Goal: Information Seeking & Learning: Check status

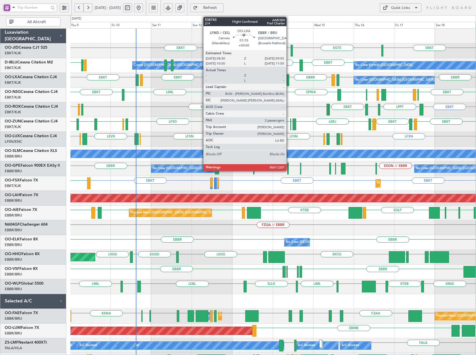
click at [289, 80] on div at bounding box center [287, 80] width 3 height 12
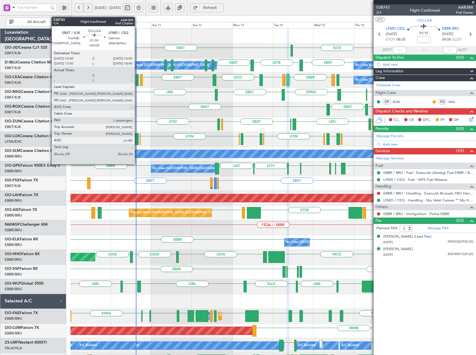
click at [137, 79] on div at bounding box center [136, 80] width 3 height 12
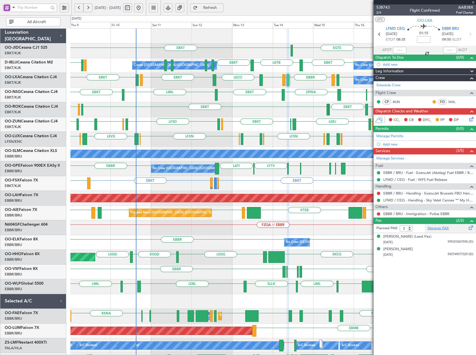
type input "+00:05"
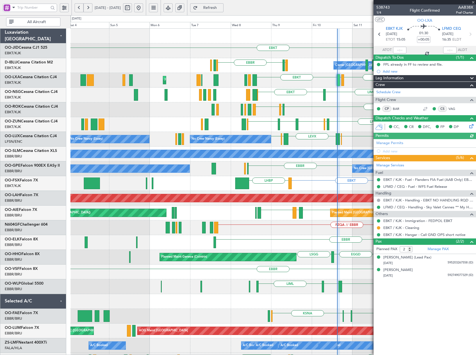
click at [323, 140] on div "EBKT [GEOGRAPHIC_DATA] LKTB EBKT LSGS [GEOGRAPHIC_DATA] Owner [GEOGRAPHIC_DATA]…" at bounding box center [272, 235] width 405 height 413
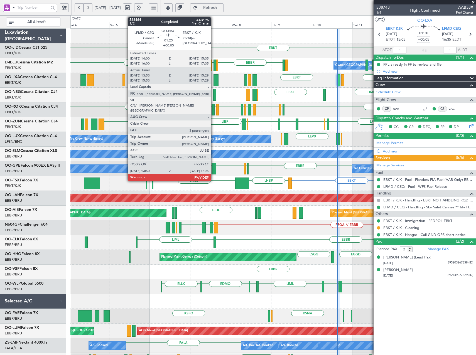
click at [213, 95] on div at bounding box center [214, 95] width 3 height 12
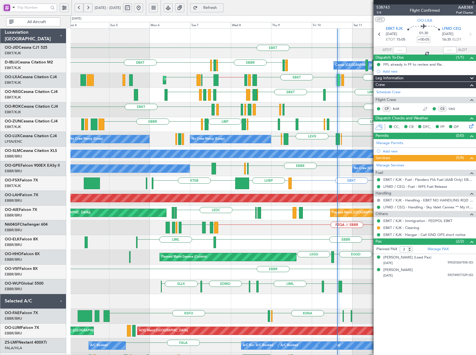
type input "13:58"
type input "15:24"
type input "3"
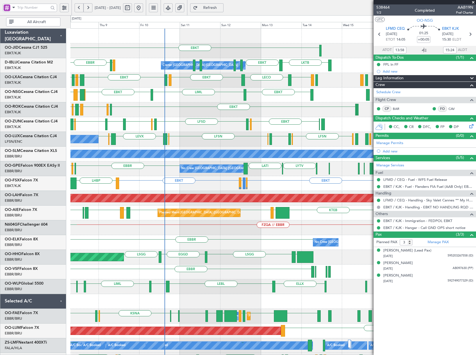
click at [157, 112] on div "EBKT LFLX EBKT LIRQ EGGW EBKT LFBD LFMN EBKT" at bounding box center [272, 109] width 405 height 15
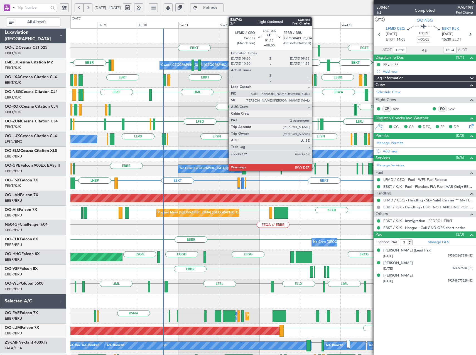
click at [314, 79] on div at bounding box center [315, 80] width 3 height 12
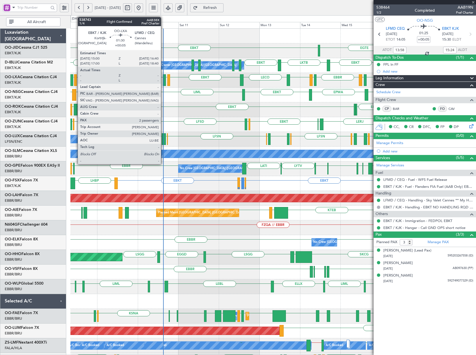
click at [163, 80] on div at bounding box center [164, 80] width 3 height 12
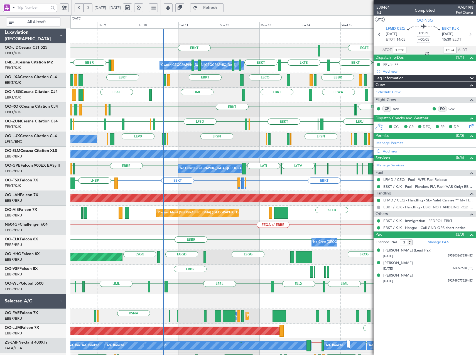
type input "2"
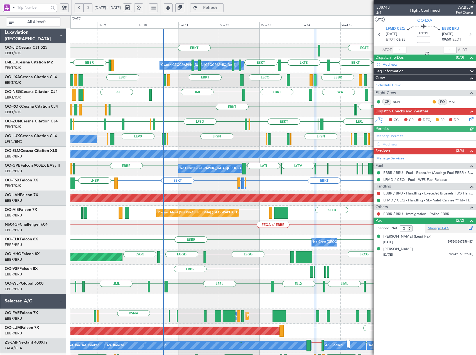
type input "+00:05"
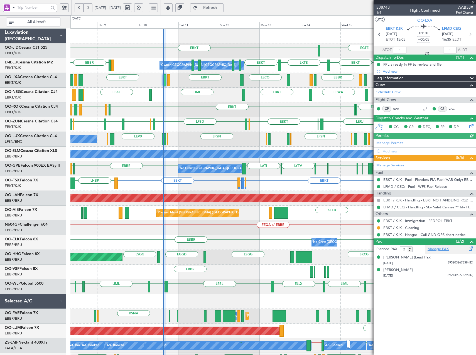
click at [439, 248] on link "Manage PAX" at bounding box center [437, 249] width 21 height 6
click at [224, 3] on fb-refresh-button "Refresh" at bounding box center [206, 7] width 39 height 15
click at [215, 4] on button "Refresh" at bounding box center [206, 7] width 33 height 9
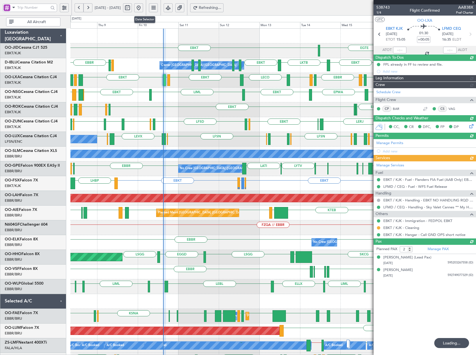
type input "3"
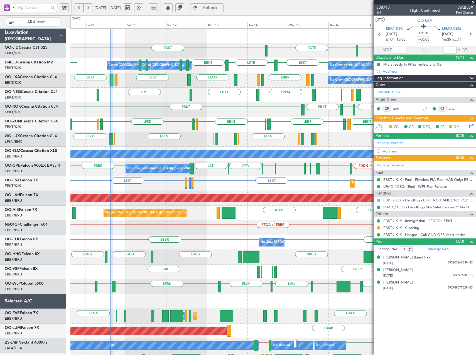
click at [281, 107] on div "EBKT LPPT LERJ EBKT EBKT EBKT LFLX EBKT LIRQ EGGW EBKT" at bounding box center [272, 109] width 405 height 15
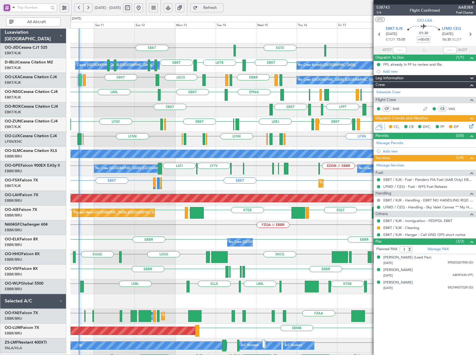
click at [300, 119] on div "EBKT [GEOGRAPHIC_DATA] EBKT No Crew Kortrijk-[GEOGRAPHIC_DATA] Owner [GEOGRAPHI…" at bounding box center [272, 235] width 405 height 413
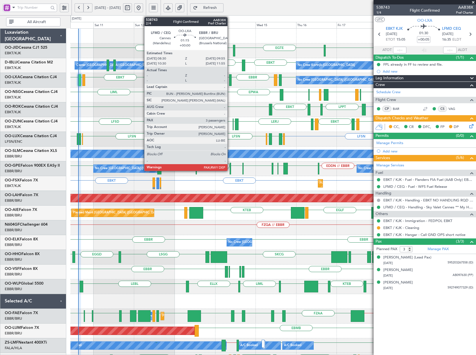
click at [230, 78] on div at bounding box center [230, 80] width 3 height 12
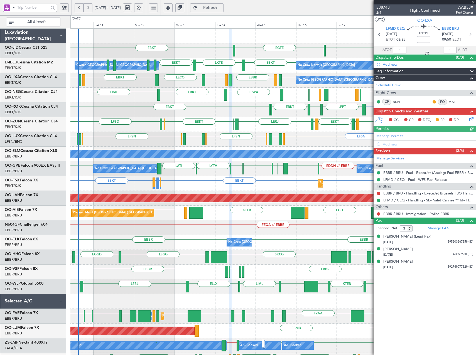
click at [387, 7] on span "538743" at bounding box center [382, 7] width 13 height 6
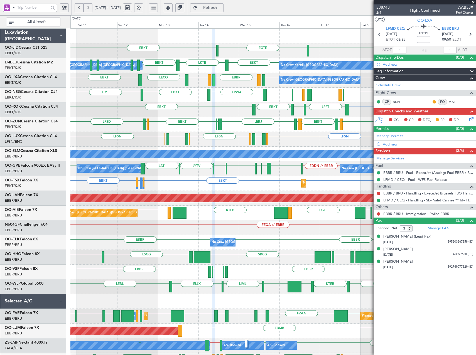
click at [272, 85] on div "EBBR LFTH [GEOGRAPHIC_DATA] LFMD EBKT LECO EBKT GMMX [GEOGRAPHIC_DATA] No Crew …" at bounding box center [272, 80] width 405 height 15
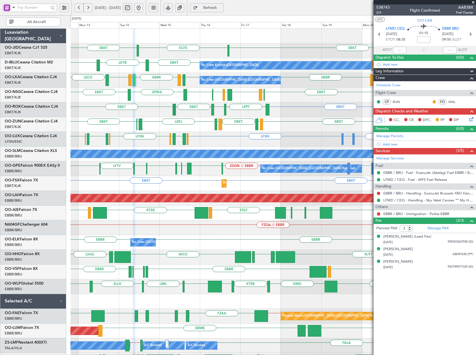
click at [196, 109] on div "EBKT LPPT LERJ EBKT EBKT EBKT" at bounding box center [272, 109] width 405 height 15
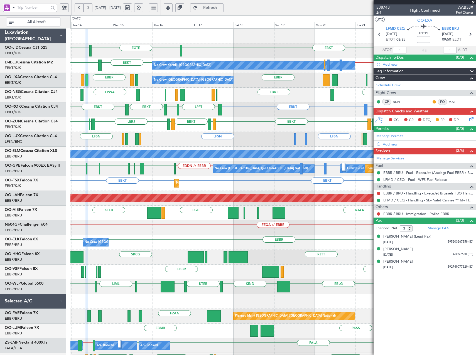
click at [254, 132] on div "EBKT [GEOGRAPHIC_DATA] EBKT No Crew No Crew Kortrijk-[GEOGRAPHIC_DATA] EBBR // …" at bounding box center [272, 235] width 405 height 413
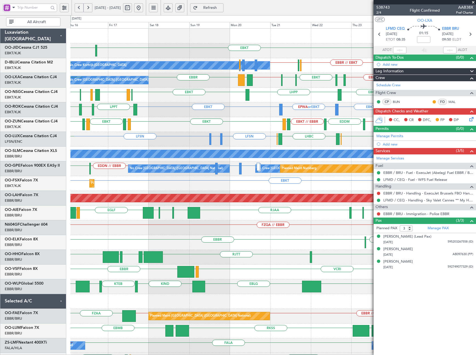
click at [208, 122] on div "EBKT [GEOGRAPHIC_DATA] No Crew Planned Maint [GEOGRAPHIC_DATA]-[GEOGRAPHIC_DATA…" at bounding box center [272, 235] width 405 height 413
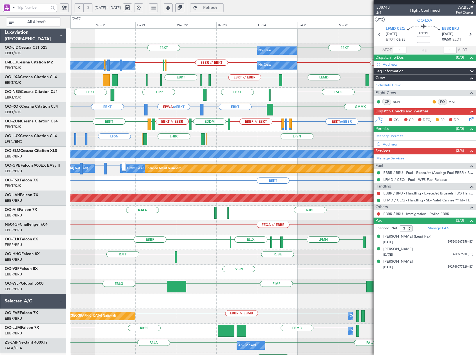
click at [122, 112] on div "EBKT EPWA or EBKT EBKT GMMX LPPT" at bounding box center [272, 109] width 405 height 15
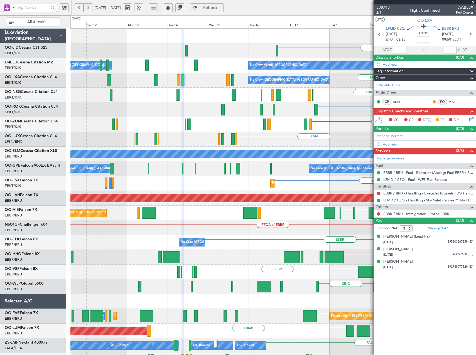
click at [194, 123] on div "EBKT No Crew No Crew Kortrijk-[GEOGRAPHIC_DATA] EBKT // EBBR Owner [GEOGRAPHIC_…" at bounding box center [272, 213] width 405 height 368
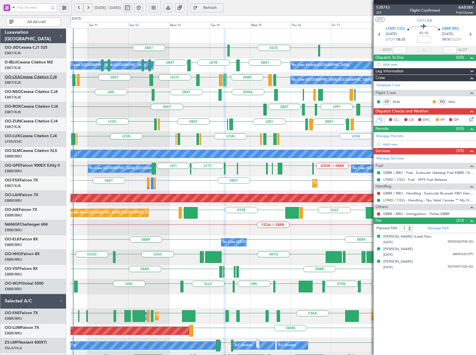
click at [34, 77] on link "OO-LXA Cessna Citation CJ4" at bounding box center [31, 77] width 52 height 4
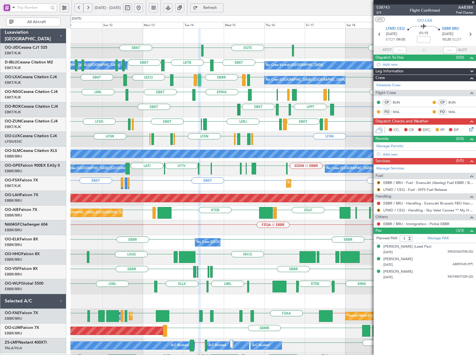
click at [261, 90] on div "EBKT EBKT [GEOGRAPHIC_DATA] EBKT LKTB EBKT No Crew Kortrijk-[GEOGRAPHIC_DATA] O…" at bounding box center [272, 235] width 405 height 413
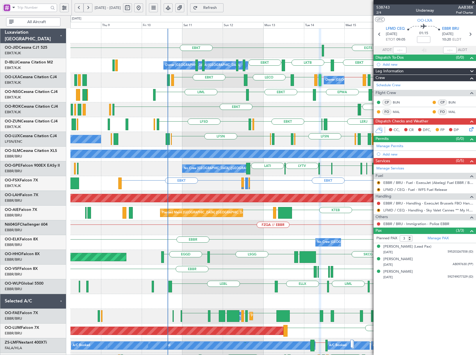
click at [267, 129] on div "EBKT [PERSON_NAME] LERJ EBOS EBKT EGGW LFSD EBKT LFMD" at bounding box center [272, 124] width 405 height 15
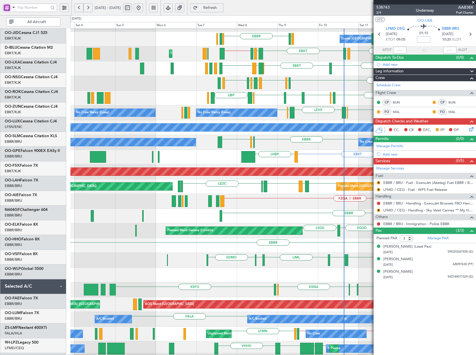
scroll to position [27, 0]
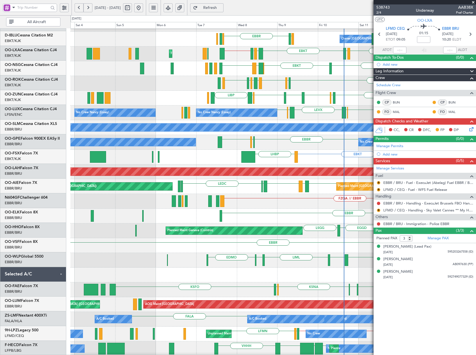
click at [316, 79] on div "EBKT LFLX EBKT LIRQ EGGW EBKT LFBD EBKT EBKT LERJ AOG Maint [GEOGRAPHIC_DATA]-[…" at bounding box center [272, 83] width 405 height 15
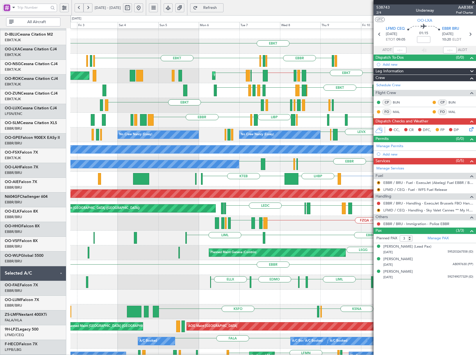
scroll to position [0, 0]
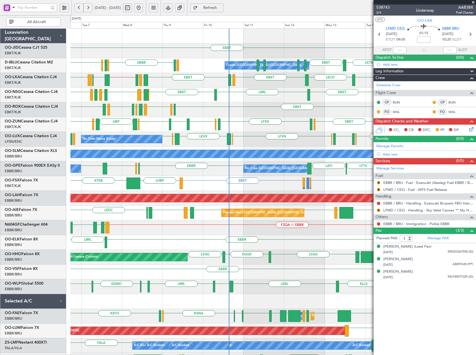
click at [241, 128] on div "LERJ EBOS EBKT EGGW LFSD [GEOGRAPHIC_DATA] EBKT LIMP EBKT EGGW LIBP EGGW [GEOGR…" at bounding box center [272, 124] width 405 height 15
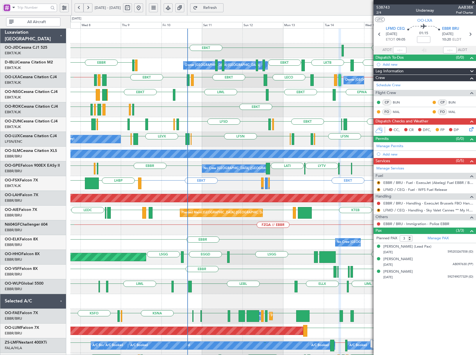
click at [263, 140] on div "EBKT [GEOGRAPHIC_DATA] EBKT Owner [GEOGRAPHIC_DATA]-[GEOGRAPHIC_DATA] No Crew K…" at bounding box center [272, 235] width 405 height 413
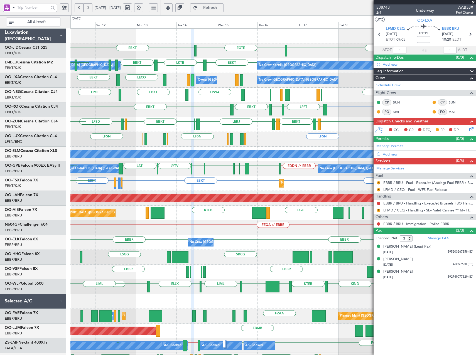
click at [199, 130] on div "EBKT [GEOGRAPHIC_DATA] EBKT Owner [GEOGRAPHIC_DATA]-[GEOGRAPHIC_DATA] No Crew K…" at bounding box center [272, 235] width 405 height 413
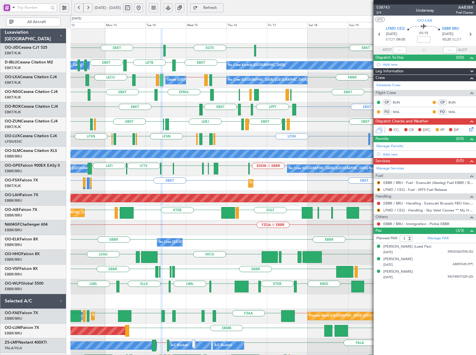
click at [218, 68] on div "EBKT LKTB EBKT EBKT // EBBR No Crew Kortrijk-[GEOGRAPHIC_DATA] Owner [GEOGRAPHI…" at bounding box center [272, 65] width 405 height 15
click at [270, 114] on div "EBKT EBKT [GEOGRAPHIC_DATA] No Crew EBKT LKTB EBKT EBBR // EBKT LFPB EBKT // EB…" at bounding box center [272, 235] width 405 height 413
click at [474, 4] on span at bounding box center [473, 2] width 6 height 5
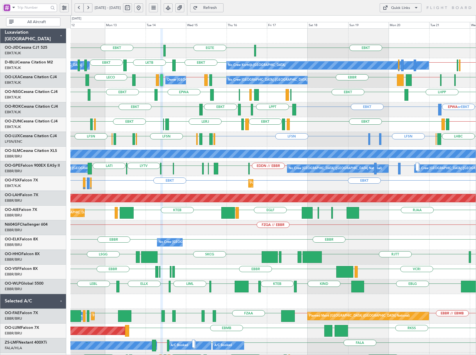
type input "0"
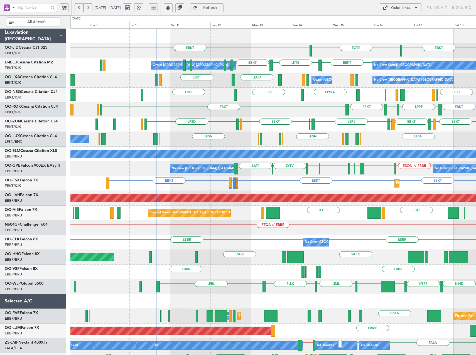
click at [324, 95] on div "LFML EGPH [GEOGRAPHIC_DATA] EBKT EPWA EBKT LIML EBKT [GEOGRAPHIC_DATA] LHPP" at bounding box center [272, 95] width 405 height 15
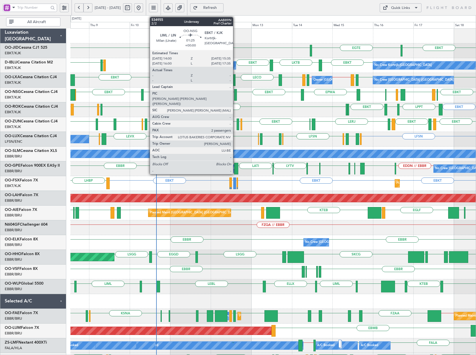
click at [235, 95] on div at bounding box center [235, 95] width 3 height 12
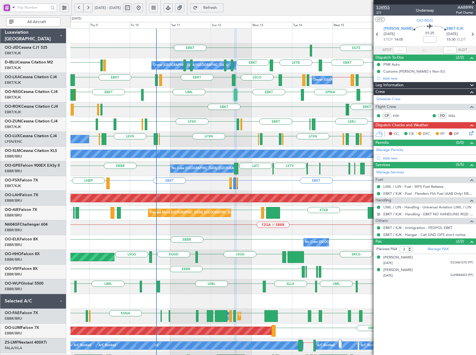
click at [385, 9] on span "534955" at bounding box center [382, 7] width 13 height 6
click at [171, 119] on div "EBKT EGTE EBKT EBKT LKTB EBKT LSGS EBBR No Crew Kortrijk-Wevelgem Owner Kortrij…" at bounding box center [272, 235] width 405 height 413
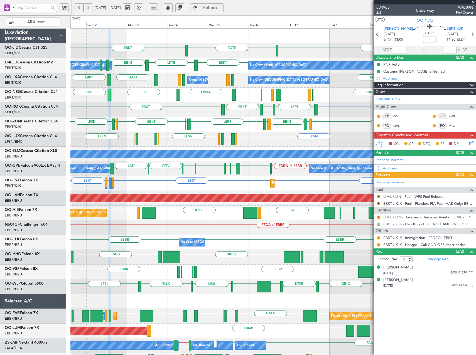
click at [207, 119] on div "EBKT EBKT EGTE No Crew EBKT // EBBR EBKT LKTB EBKT No Crew Kortrijk-Wevelgem Ow…" at bounding box center [272, 235] width 405 height 413
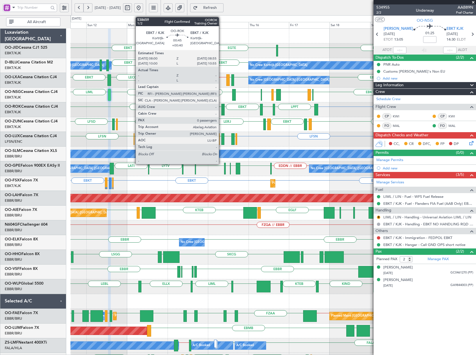
click at [221, 109] on div at bounding box center [222, 110] width 2 height 12
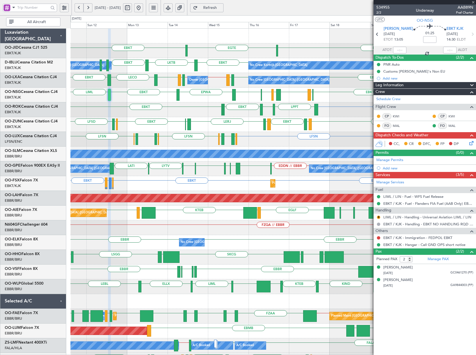
type input "+00:40"
type input "0"
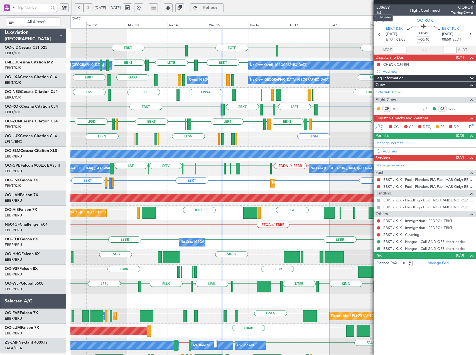
click at [385, 6] on span "538659" at bounding box center [382, 7] width 13 height 6
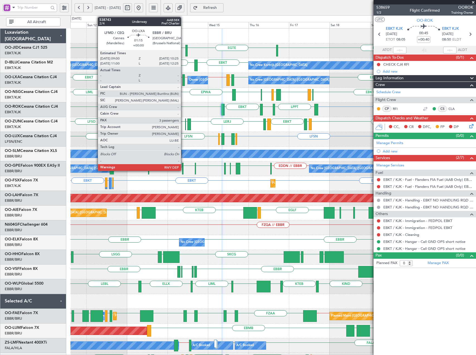
click at [183, 80] on div at bounding box center [183, 80] width 3 height 12
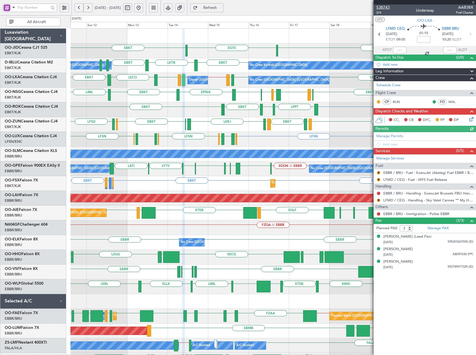
click at [385, 6] on span "538743" at bounding box center [382, 7] width 13 height 6
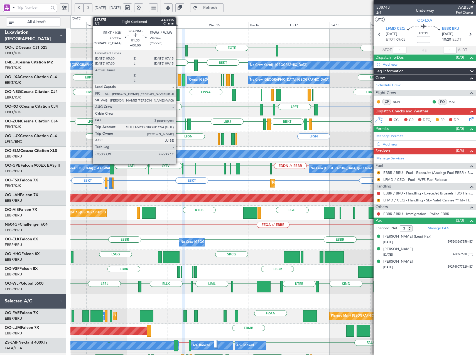
click at [178, 94] on div at bounding box center [177, 95] width 3 height 12
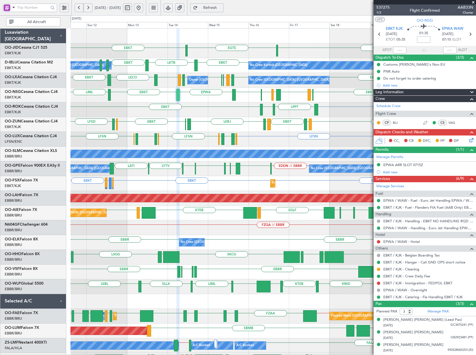
click at [177, 93] on div at bounding box center [177, 95] width 3 height 12
click at [383, 7] on span "537275" at bounding box center [382, 7] width 13 height 6
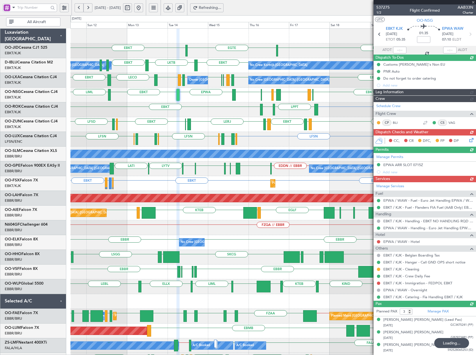
click at [223, 11] on button "Refreshing..." at bounding box center [206, 7] width 33 height 9
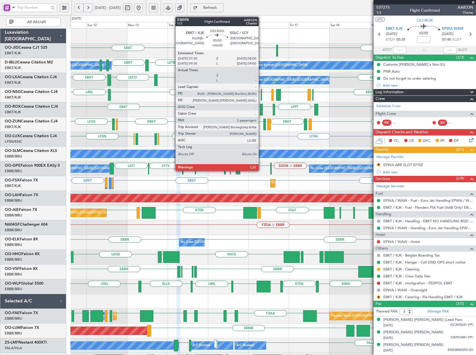
click at [261, 93] on div at bounding box center [261, 95] width 1 height 12
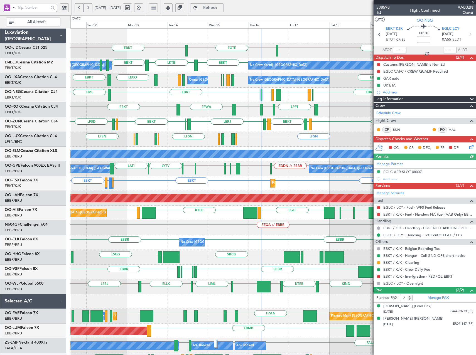
click at [383, 7] on span "538598" at bounding box center [382, 7] width 13 height 6
click at [221, 6] on span "Refresh" at bounding box center [210, 8] width 23 height 4
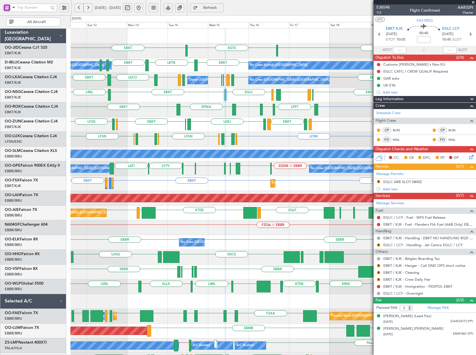
click at [472, 1] on span at bounding box center [473, 2] width 6 height 5
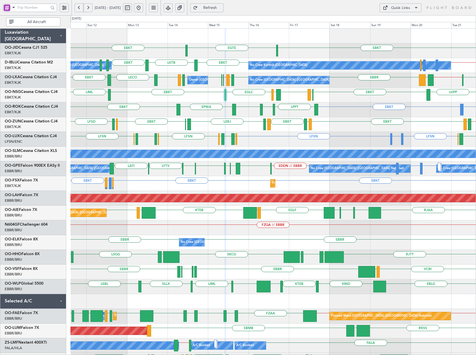
type input "0"
click at [391, 83] on div "EBBR LFTH EBKT // EBBR EBKT EBKT EBBR // EBKT LFMD EBKT LECO EBKT EGBE EBBR // …" at bounding box center [272, 80] width 405 height 15
click at [378, 88] on div "LFML EGPH EGLC EBKT LIML LHPP EBKT EGLC" at bounding box center [272, 95] width 405 height 15
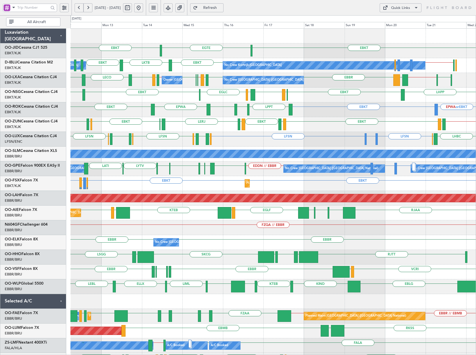
click at [305, 135] on div "EBKT EGTE EBKT No Crew EBKT LKTB EBKT EBKT // EBBR No Crew Kortrijk-Wevelgem Ow…" at bounding box center [272, 235] width 405 height 413
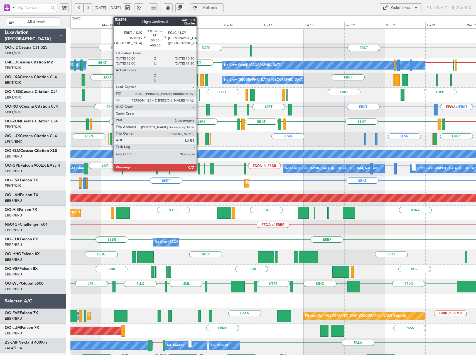
click at [199, 95] on div at bounding box center [200, 95] width 2 height 12
